Goal: Task Accomplishment & Management: Manage account settings

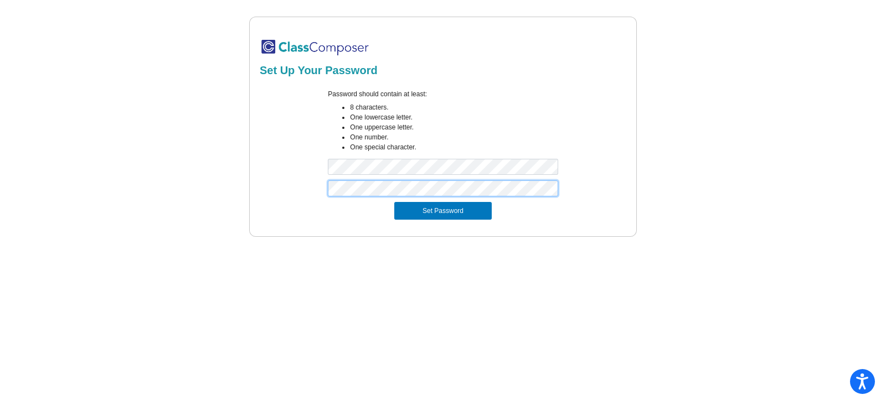
click at [394, 202] on button "Set Password" at bounding box center [442, 211] width 97 height 18
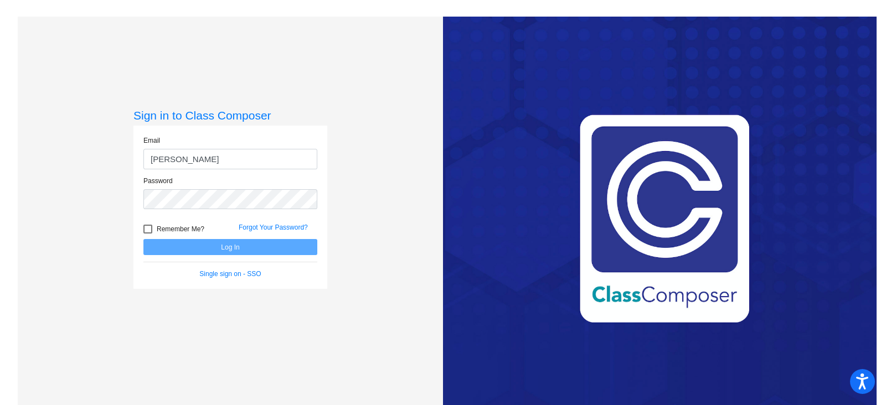
type input "[PERSON_NAME][EMAIL_ADDRESS][PERSON_NAME][DOMAIN_NAME]"
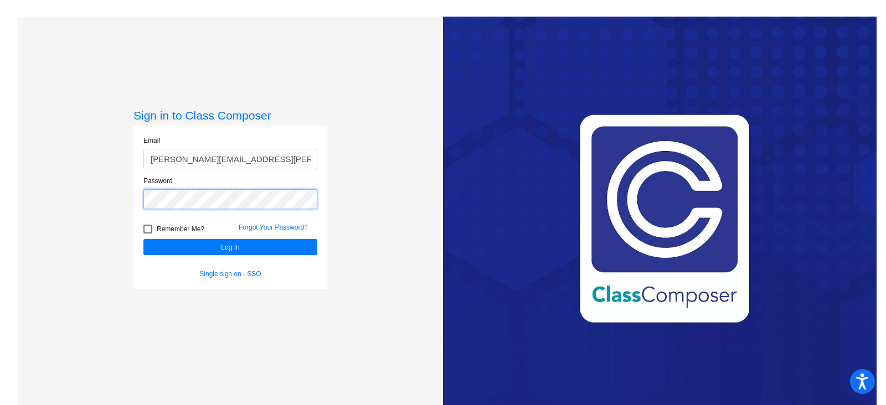
click at [143, 239] on button "Log In" at bounding box center [230, 247] width 174 height 16
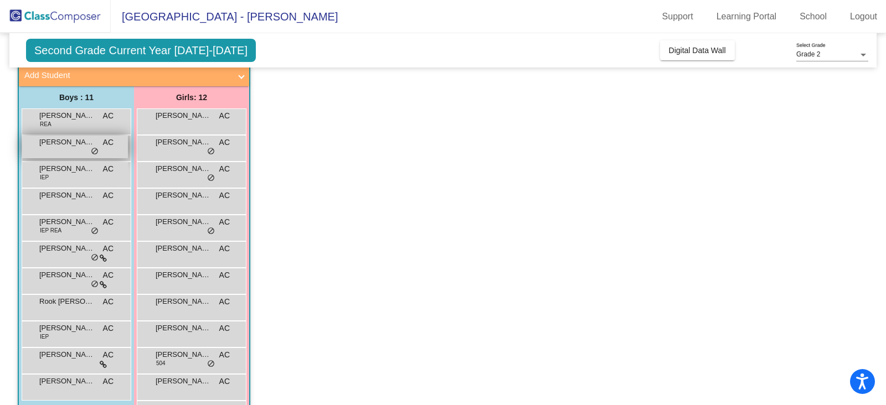
scroll to position [108, 0]
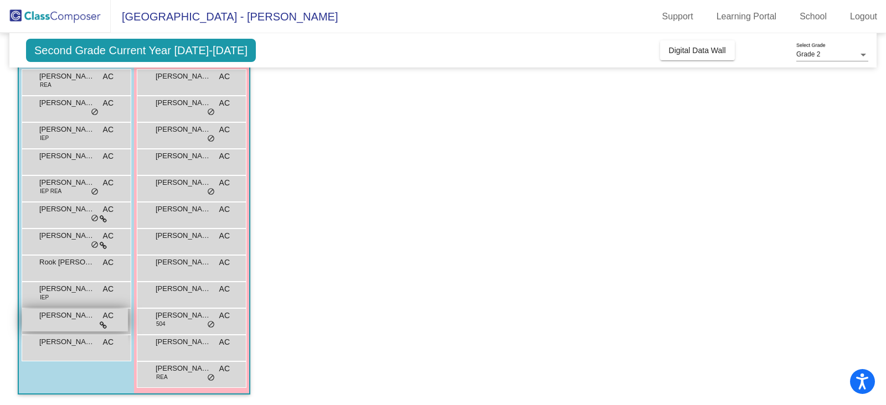
click at [100, 323] on icon at bounding box center [103, 326] width 7 height 8
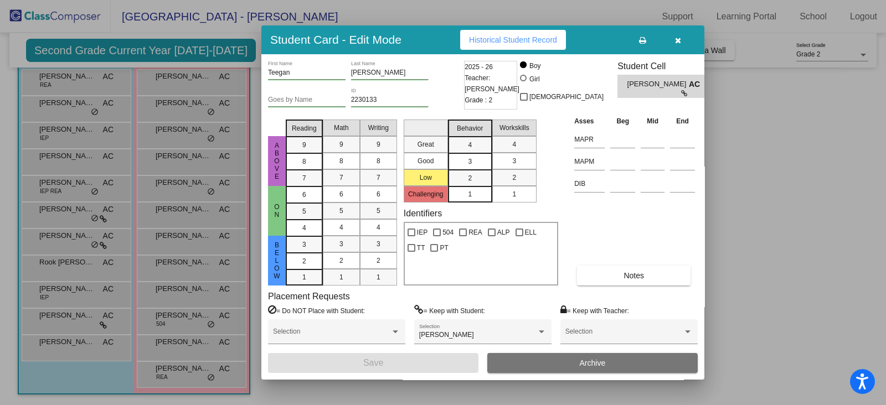
click at [106, 217] on div at bounding box center [443, 202] width 886 height 405
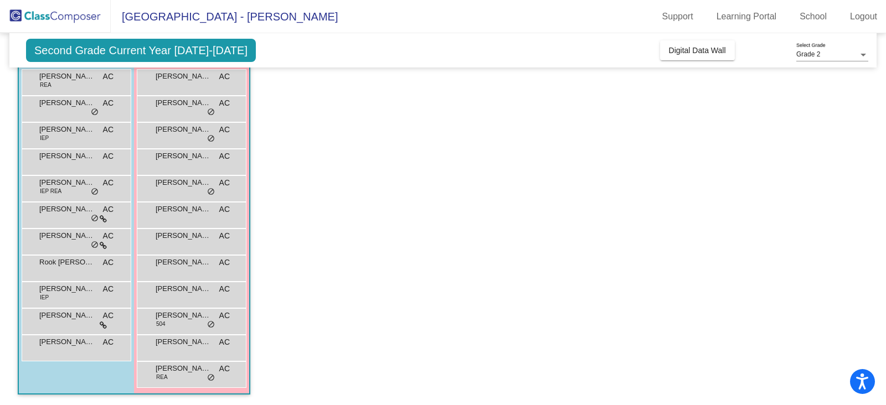
click at [106, 217] on div "[PERSON_NAME] AC lock do_not_disturb_alt" at bounding box center [75, 214] width 106 height 23
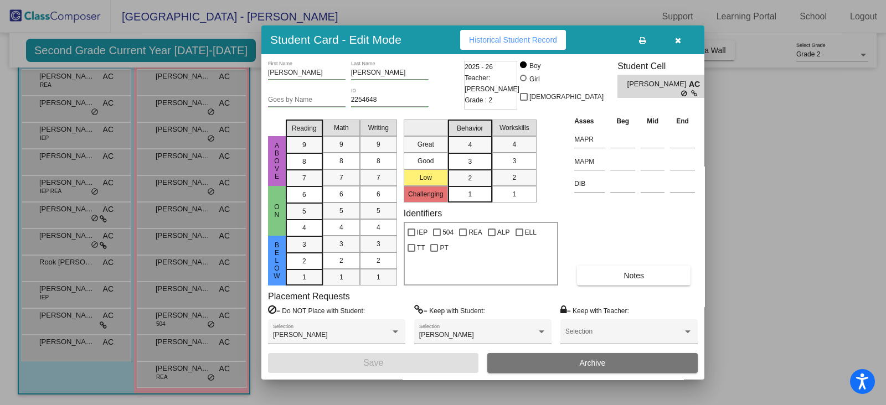
click at [779, 228] on div at bounding box center [443, 202] width 886 height 405
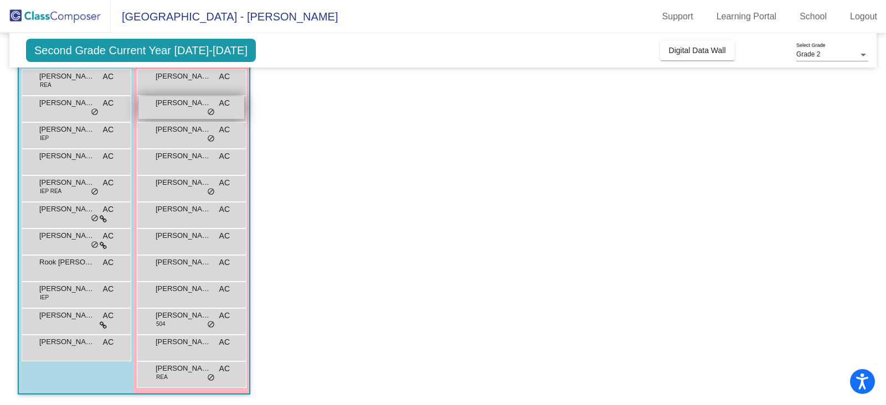
click at [210, 110] on span "do_not_disturb_alt" at bounding box center [211, 112] width 8 height 9
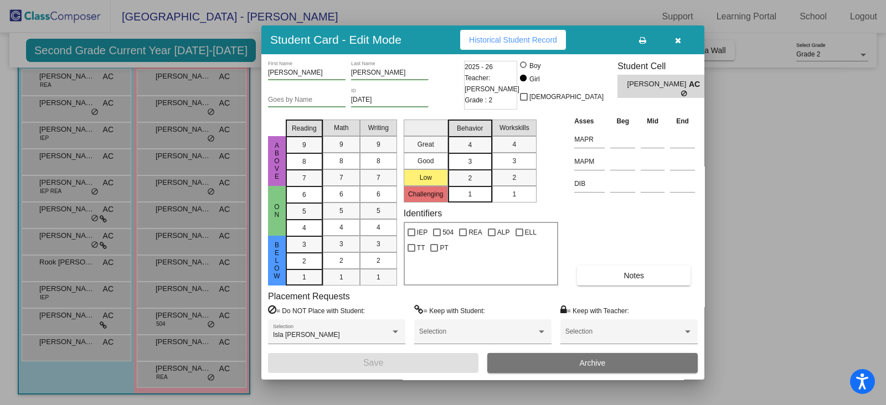
click at [210, 137] on div at bounding box center [443, 202] width 886 height 405
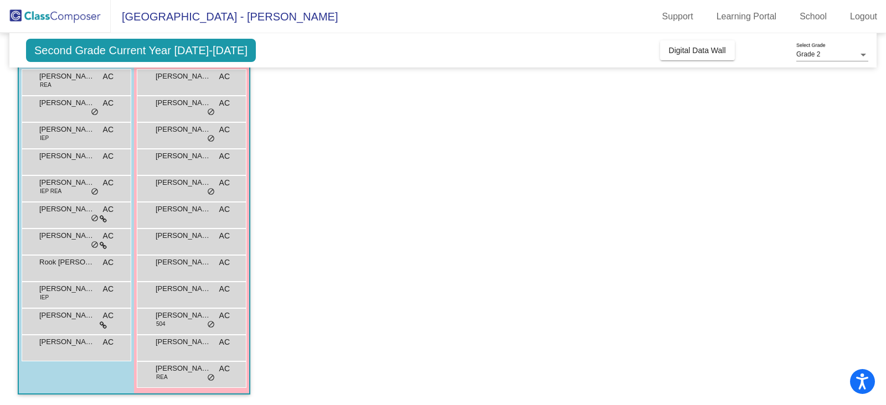
click at [210, 137] on span "do_not_disturb_alt" at bounding box center [211, 139] width 8 height 9
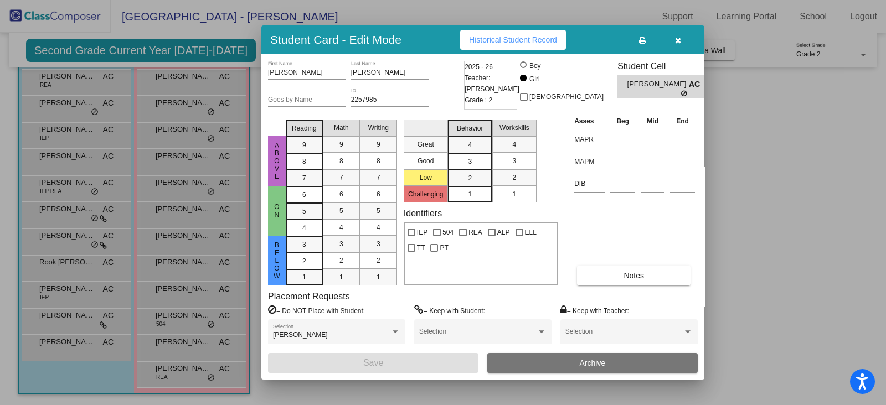
click at [208, 193] on div at bounding box center [443, 202] width 886 height 405
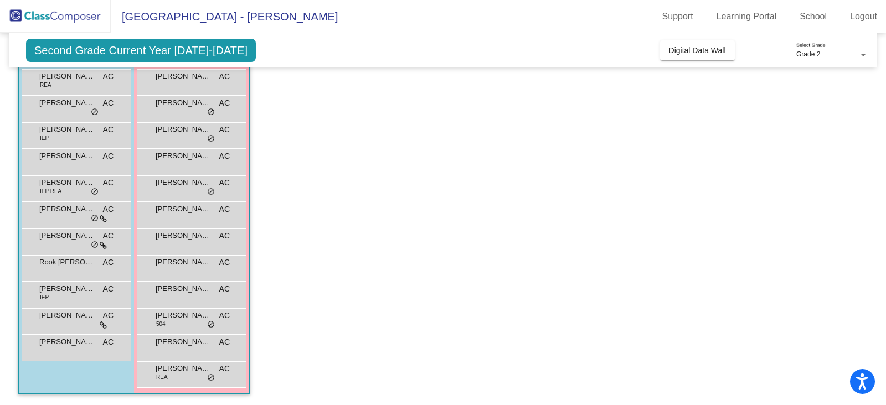
click at [208, 193] on span "do_not_disturb_alt" at bounding box center [211, 192] width 8 height 9
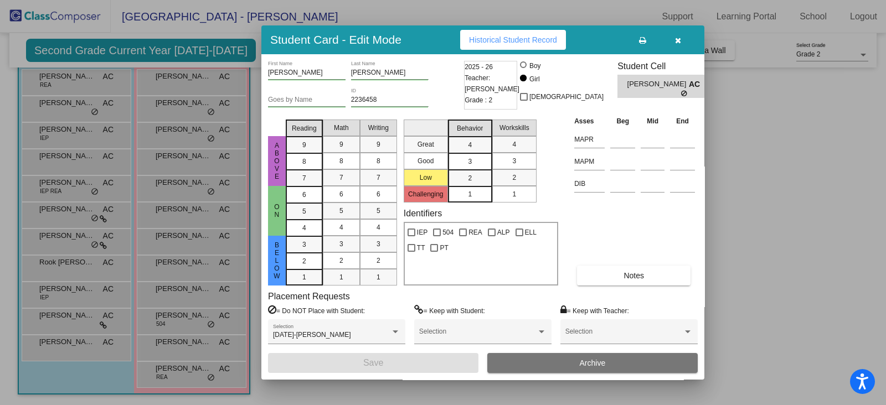
click at [208, 193] on div at bounding box center [443, 202] width 886 height 405
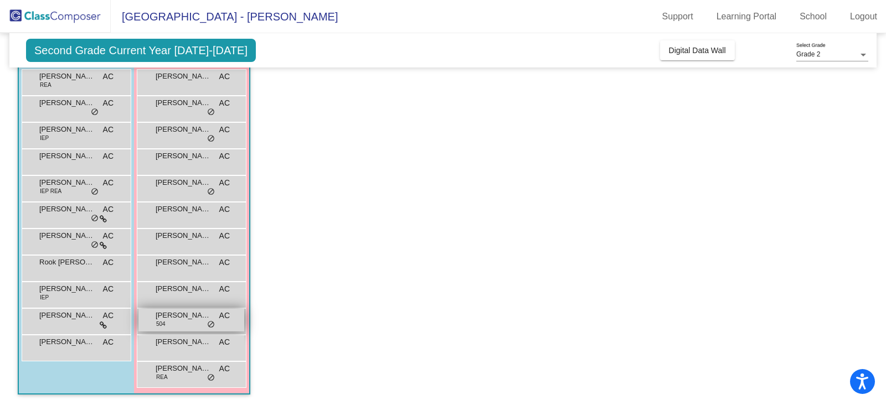
click at [210, 321] on span "do_not_disturb_alt" at bounding box center [211, 325] width 8 height 9
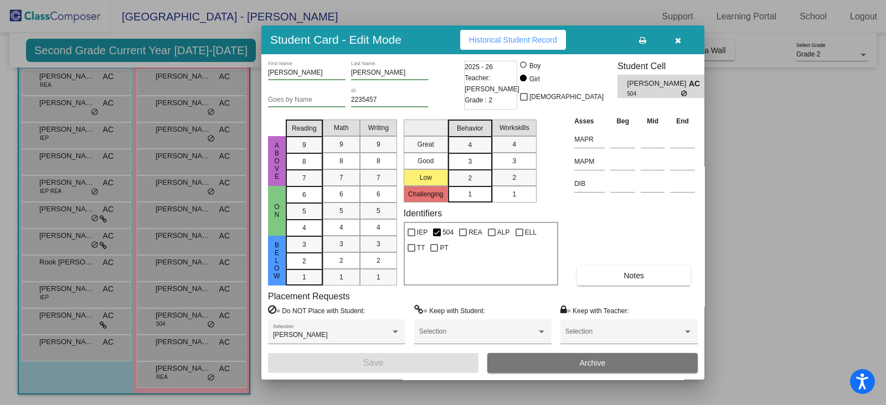
click at [214, 378] on div at bounding box center [443, 202] width 886 height 405
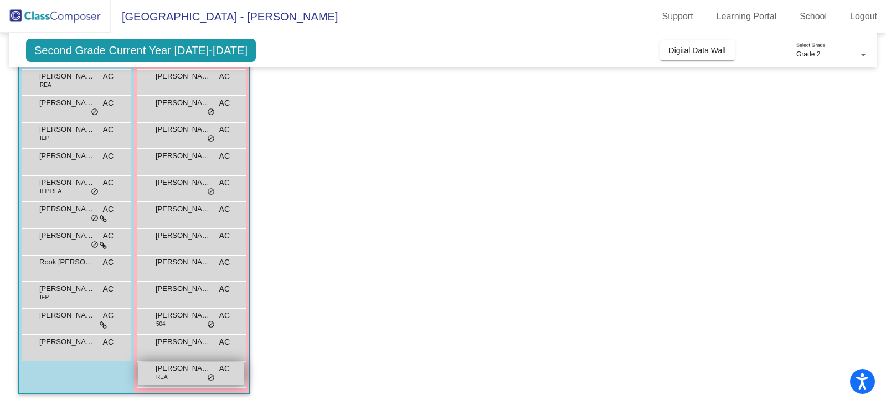
click at [213, 378] on span "do_not_disturb_alt" at bounding box center [211, 378] width 8 height 9
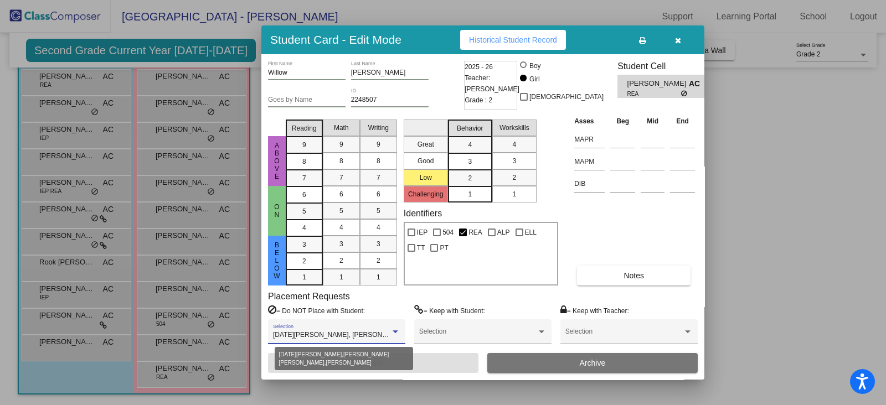
click at [398, 331] on div at bounding box center [396, 332] width 6 height 3
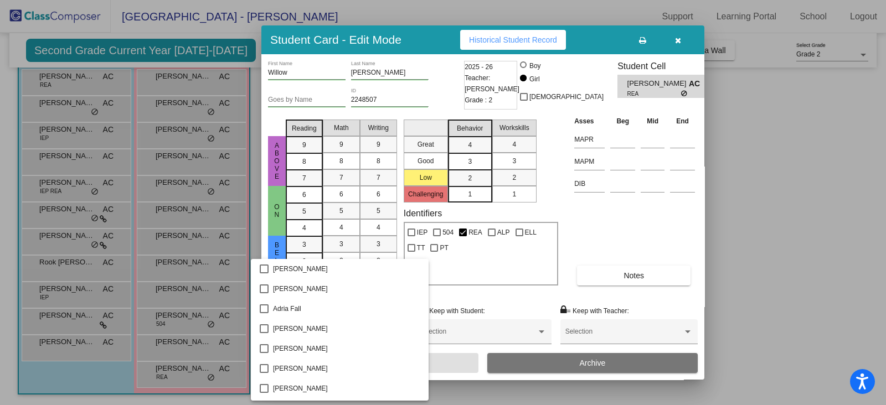
scroll to position [850, 0]
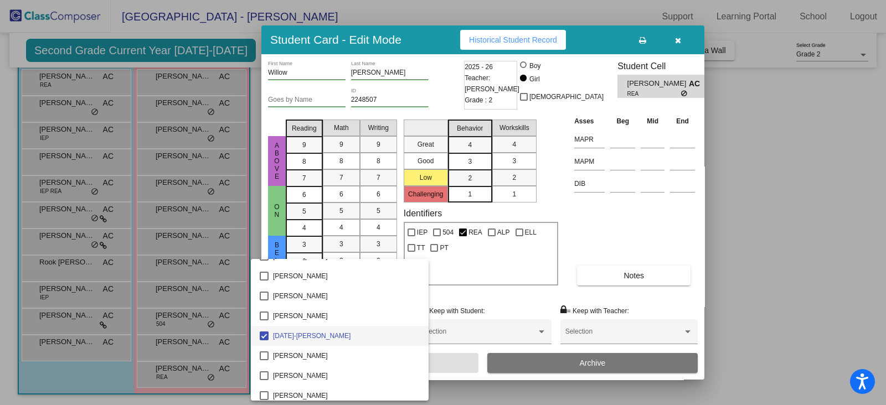
click at [757, 246] on div at bounding box center [443, 202] width 886 height 405
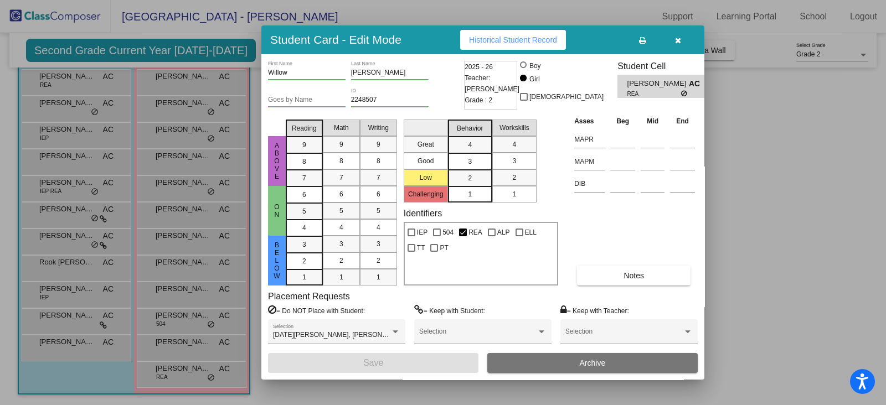
click at [57, 384] on div at bounding box center [443, 202] width 886 height 405
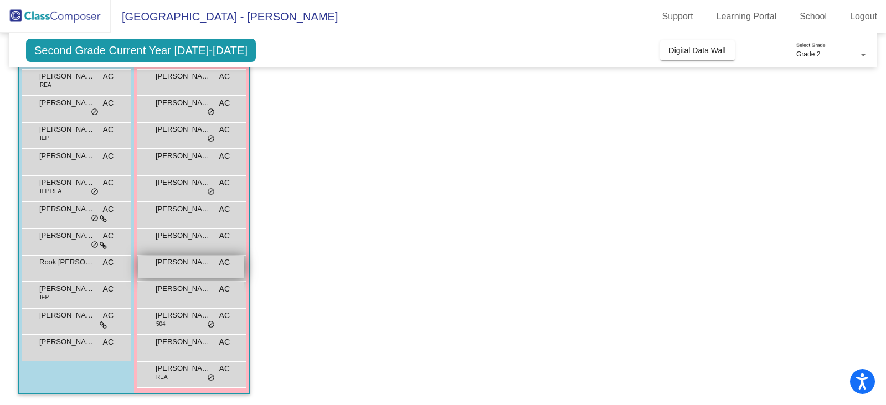
scroll to position [0, 0]
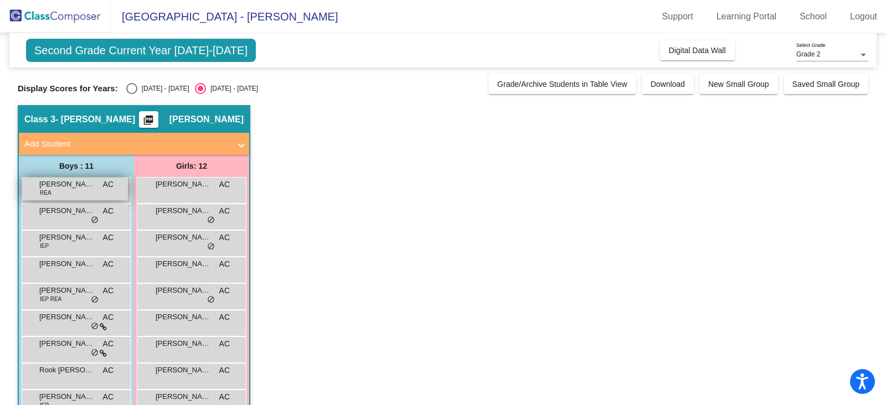
click at [58, 188] on span "[PERSON_NAME]" at bounding box center [66, 184] width 55 height 11
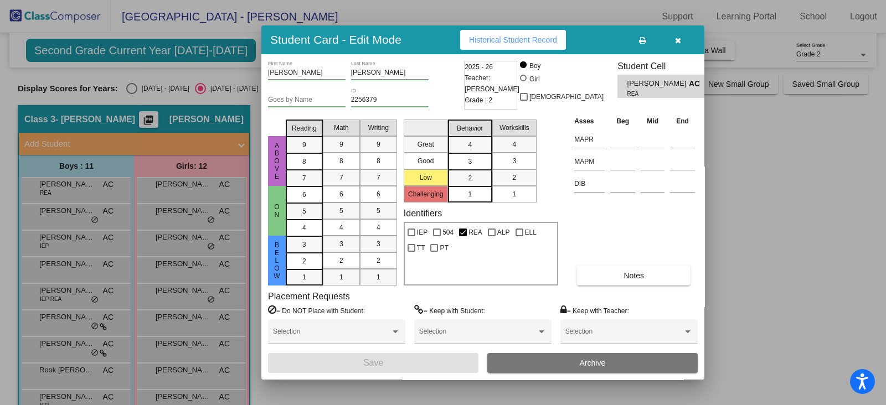
click at [69, 217] on div at bounding box center [443, 202] width 886 height 405
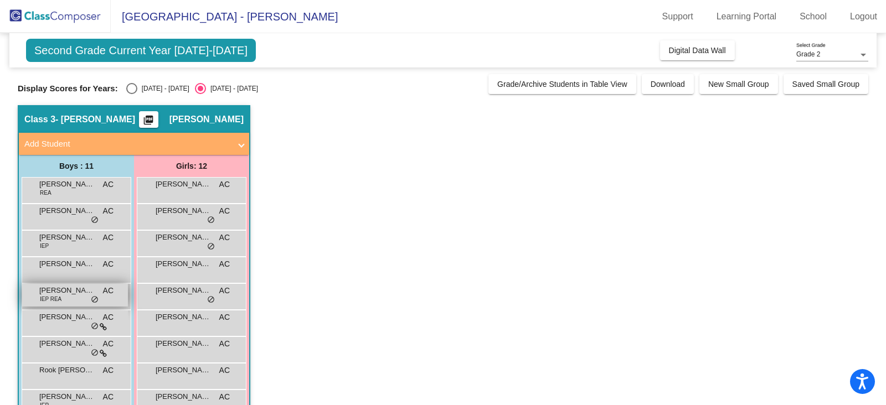
click at [69, 297] on div "[PERSON_NAME] IEP [PERSON_NAME] lock do_not_disturb_alt" at bounding box center [75, 295] width 106 height 23
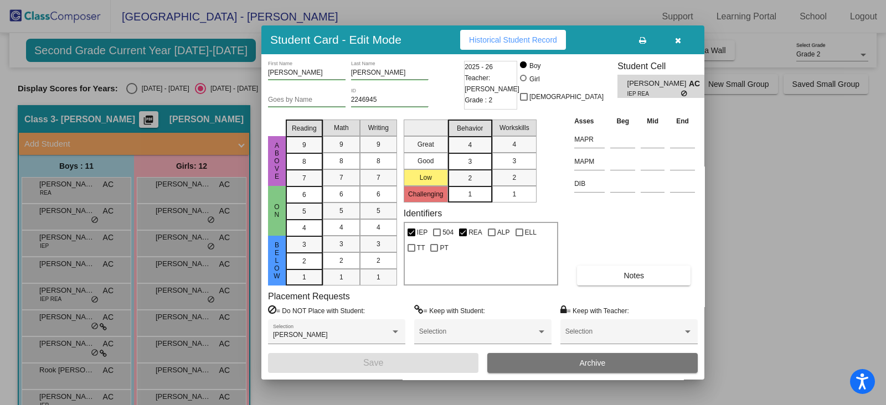
click at [773, 202] on div at bounding box center [443, 202] width 886 height 405
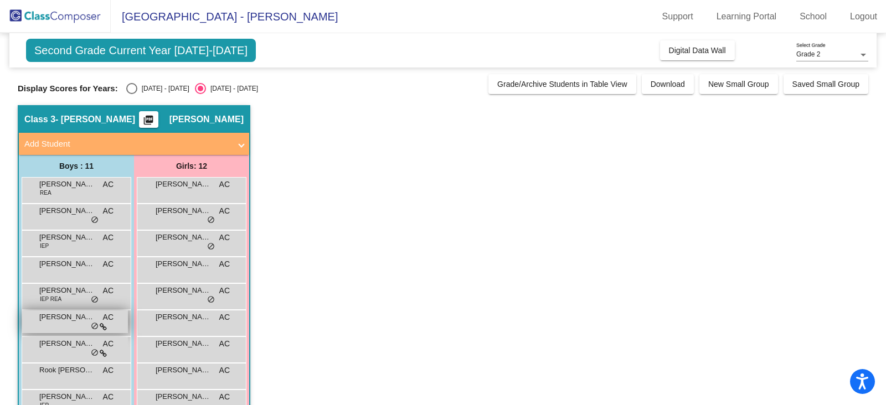
scroll to position [69, 0]
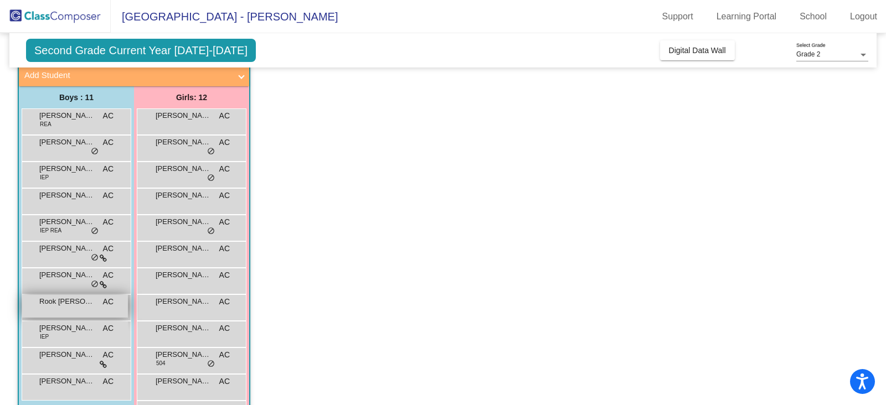
click at [85, 312] on div "Rook [PERSON_NAME] lock do_not_disturb_alt" at bounding box center [75, 306] width 106 height 23
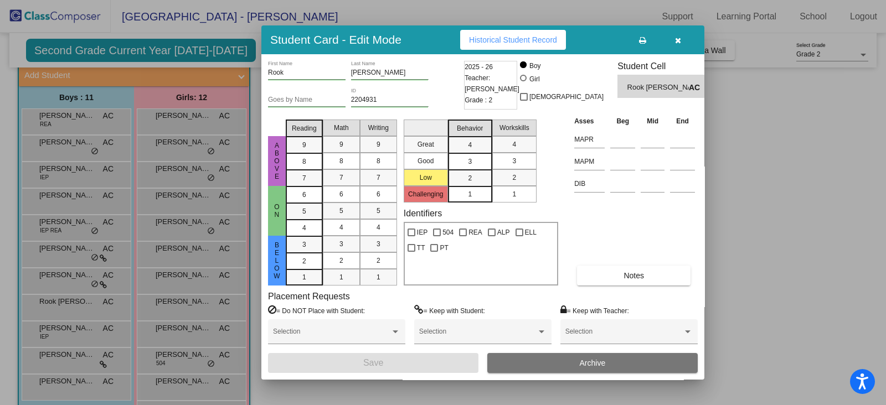
click at [317, 387] on div at bounding box center [443, 202] width 886 height 405
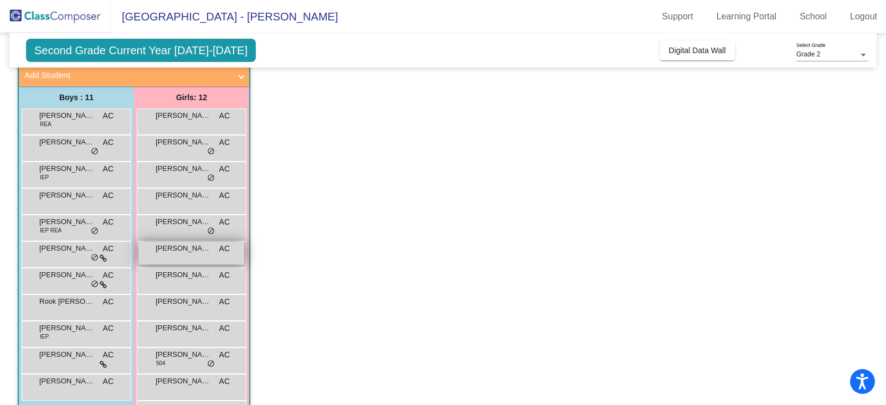
scroll to position [108, 0]
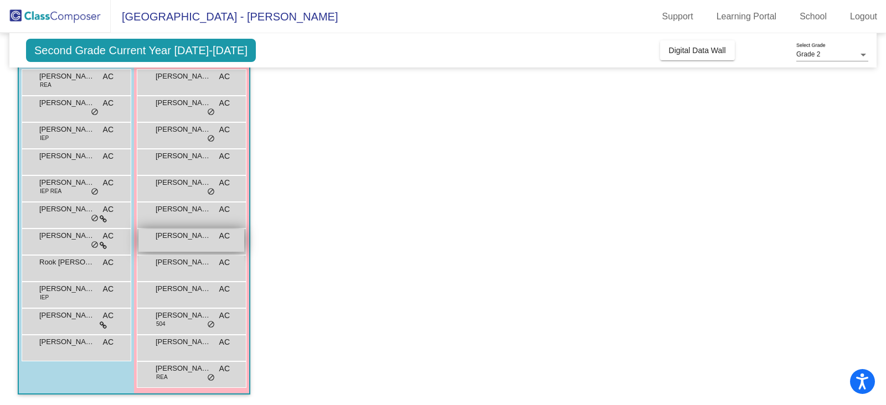
click at [213, 234] on div "[PERSON_NAME] lock do_not_disturb_alt" at bounding box center [191, 240] width 106 height 23
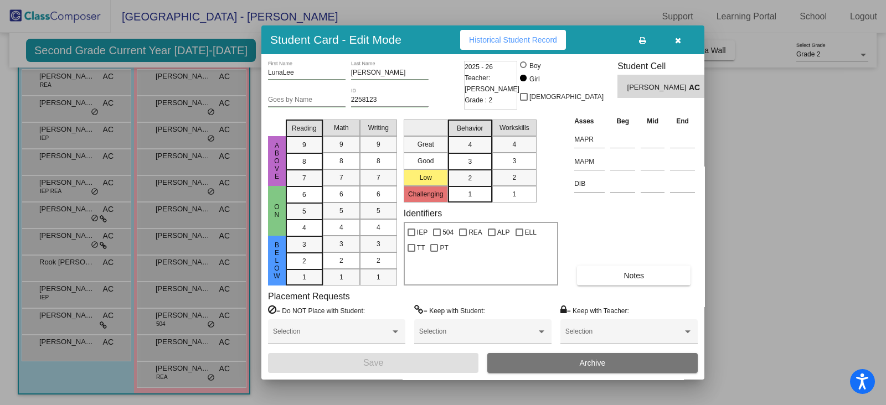
click at [493, 40] on span "Historical Student Record" at bounding box center [513, 39] width 88 height 9
click at [782, 309] on div at bounding box center [443, 202] width 886 height 405
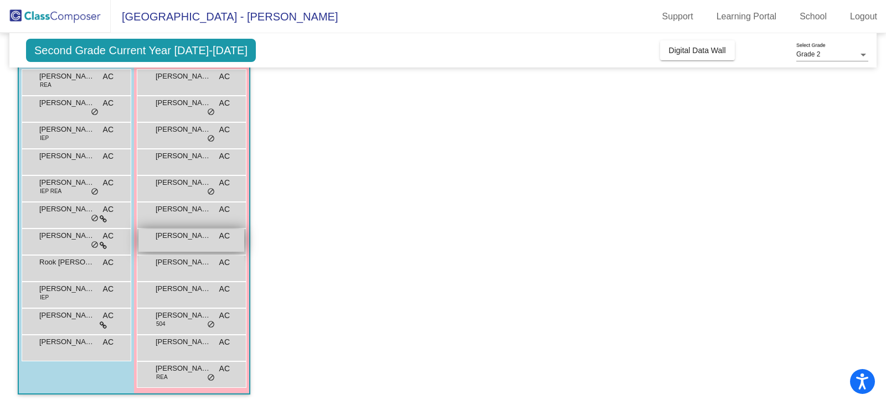
scroll to position [0, 0]
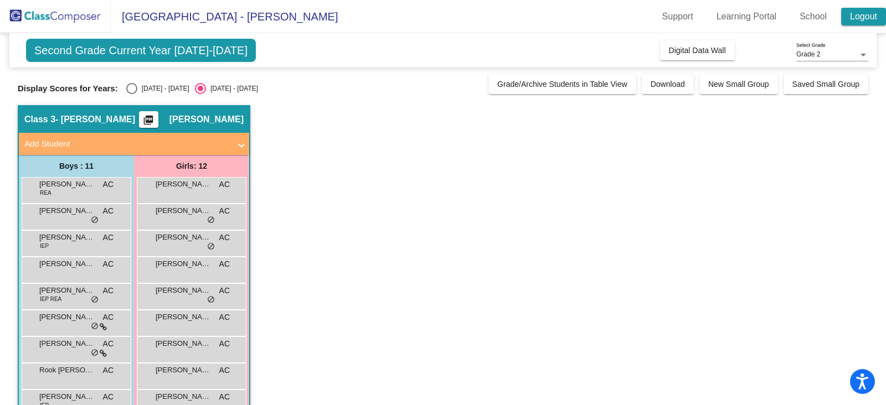
click at [861, 18] on link "Logout" at bounding box center [863, 17] width 45 height 18
